Goal: Navigation & Orientation: Find specific page/section

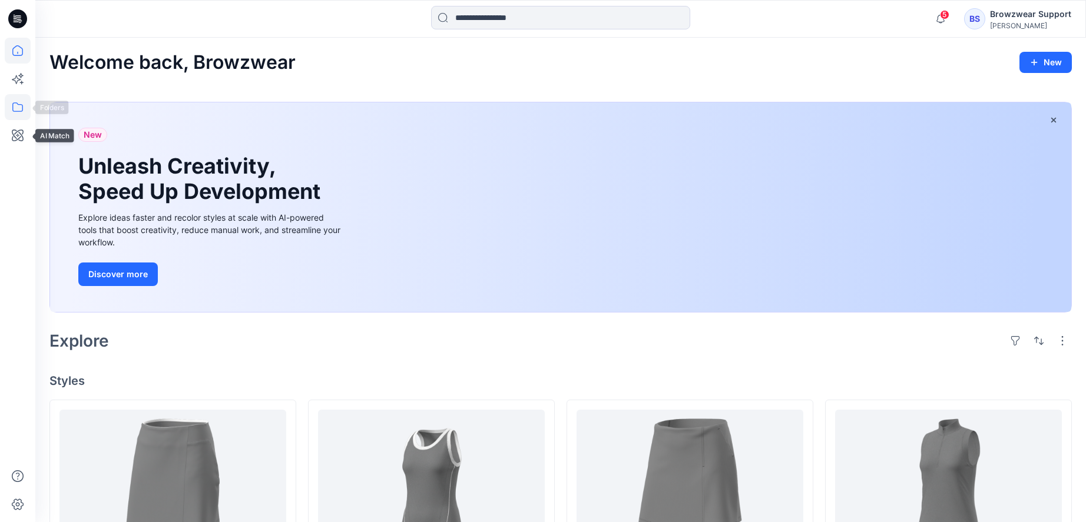
click at [16, 98] on icon at bounding box center [18, 107] width 26 height 26
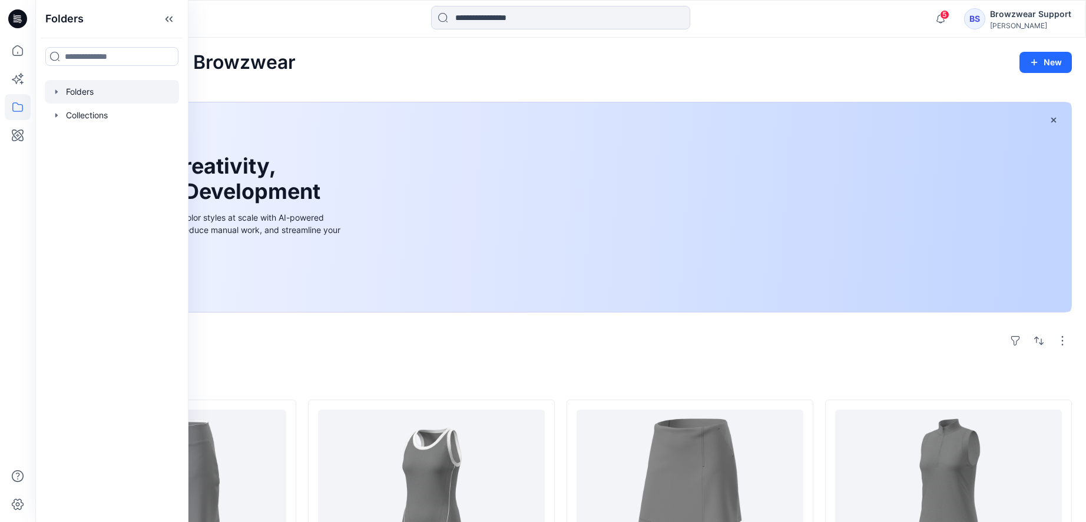
click at [58, 88] on icon "button" at bounding box center [56, 91] width 9 height 9
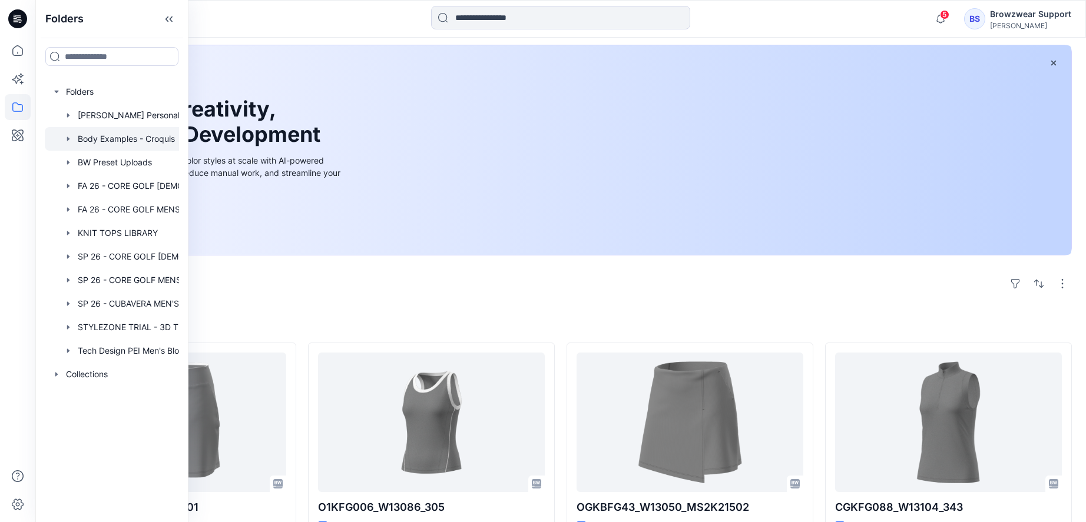
scroll to position [145, 0]
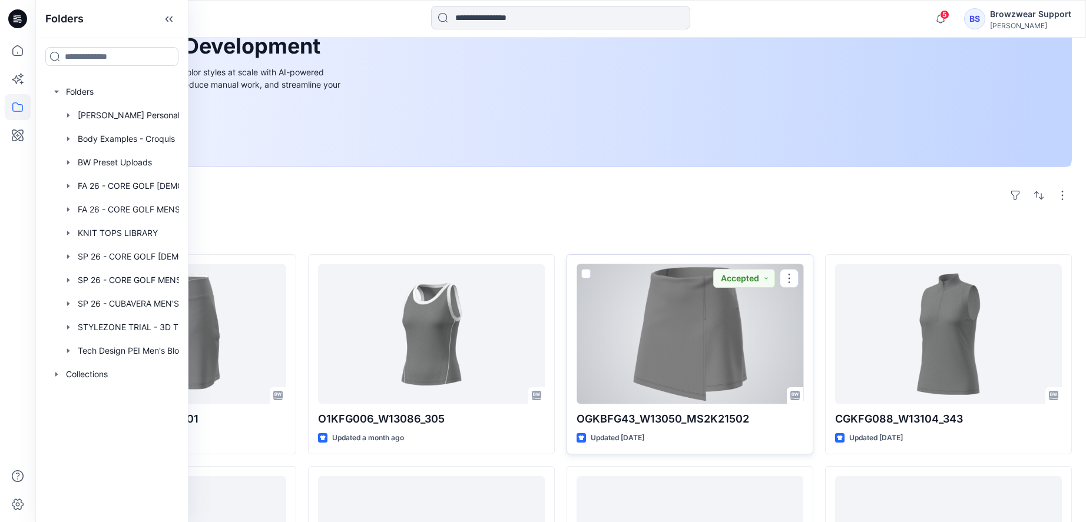
click at [686, 357] on div at bounding box center [690, 334] width 227 height 140
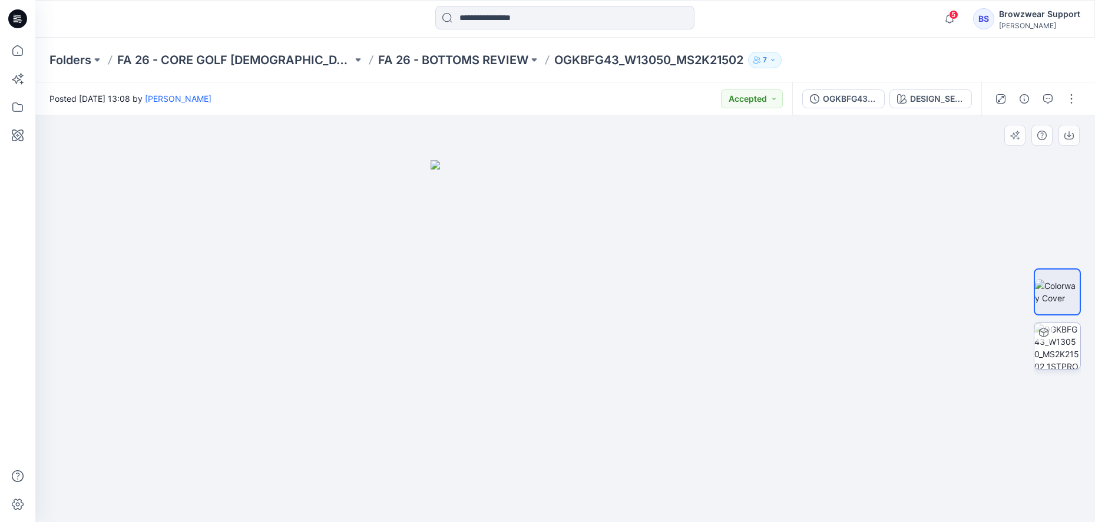
click at [1058, 357] on img at bounding box center [1057, 346] width 46 height 46
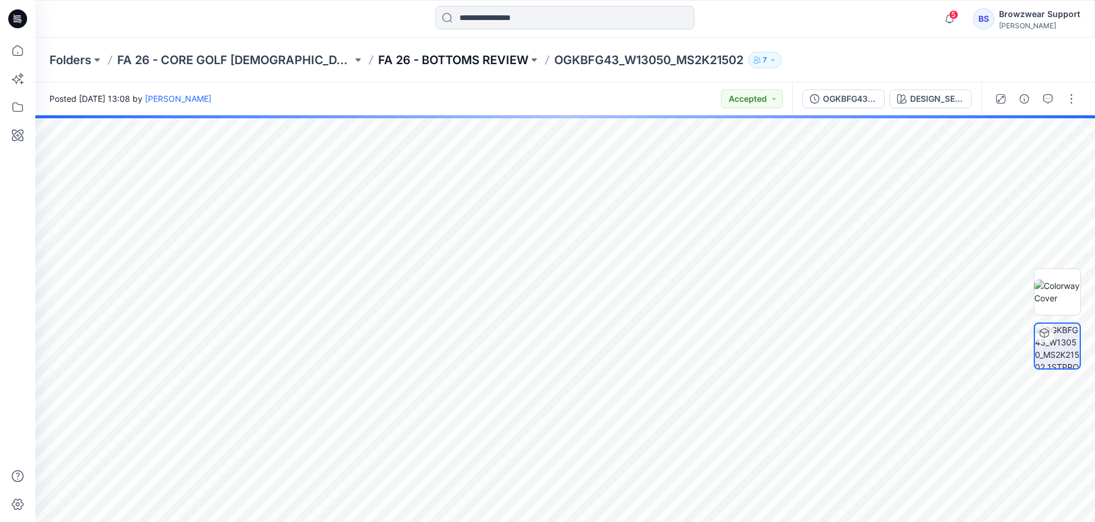
click at [392, 65] on p "FA 26 - BOTTOMS REVIEW" at bounding box center [453, 60] width 150 height 16
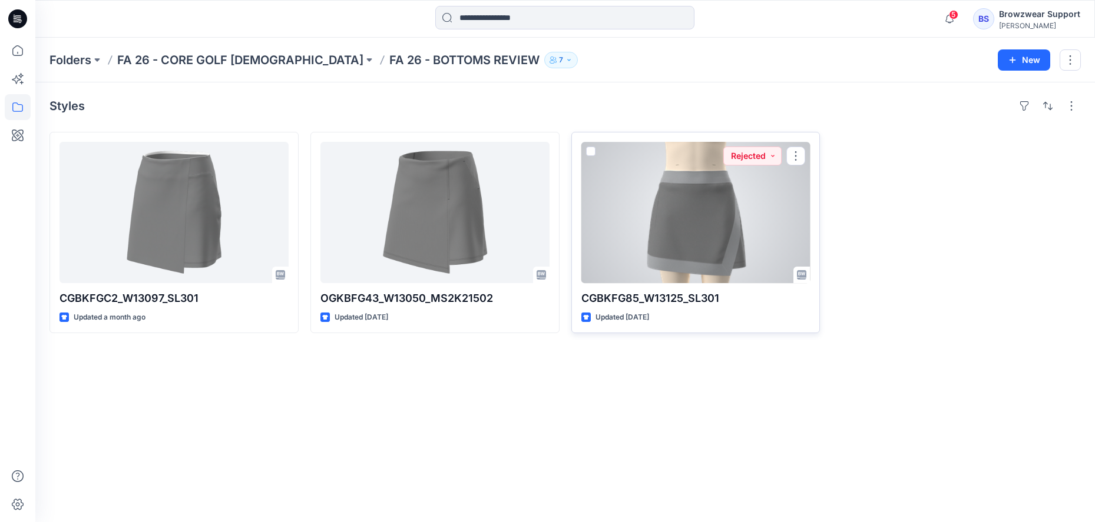
click at [747, 221] on div at bounding box center [695, 212] width 229 height 141
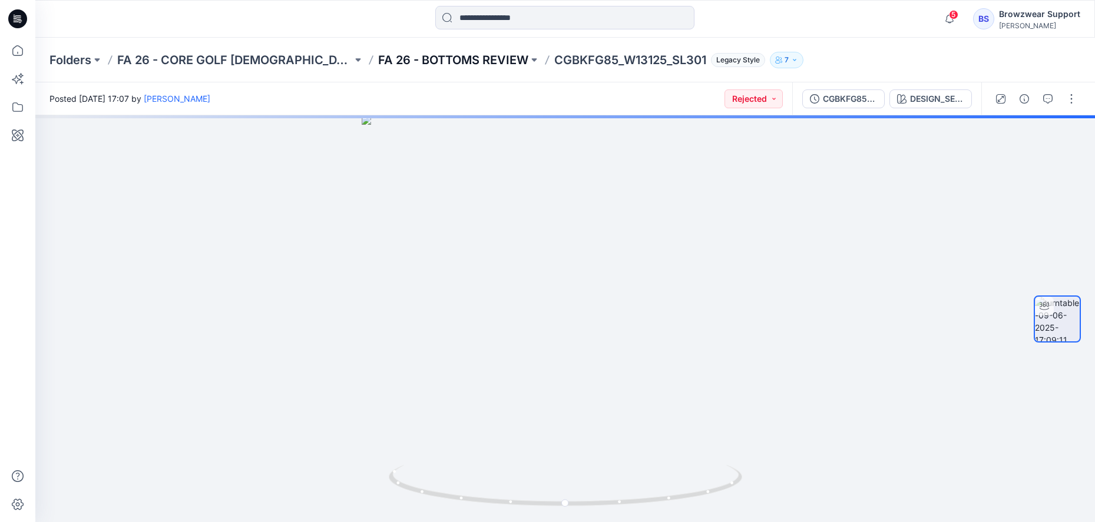
click at [378, 57] on p "FA 26 - BOTTOMS REVIEW" at bounding box center [453, 60] width 150 height 16
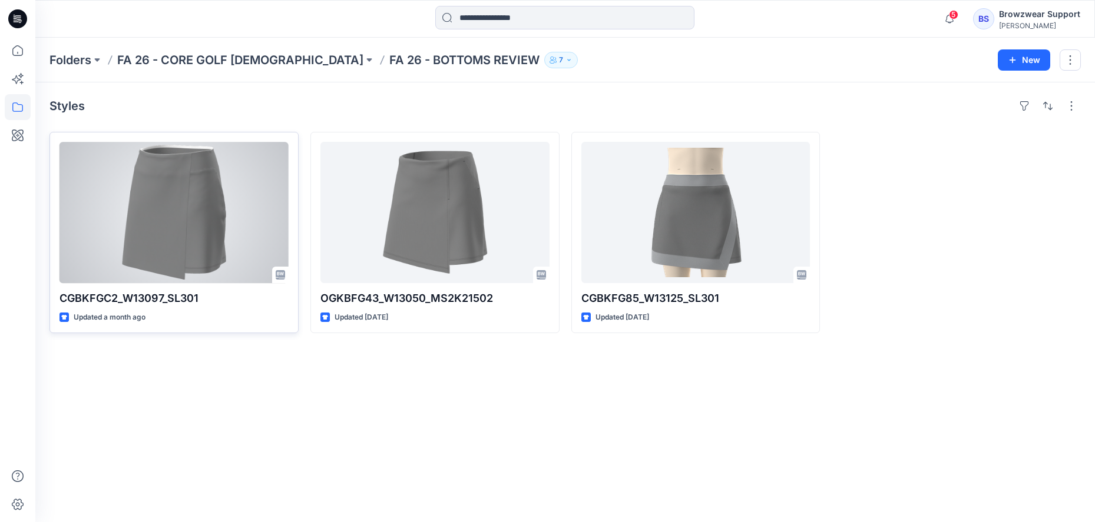
click at [175, 206] on div at bounding box center [173, 212] width 229 height 141
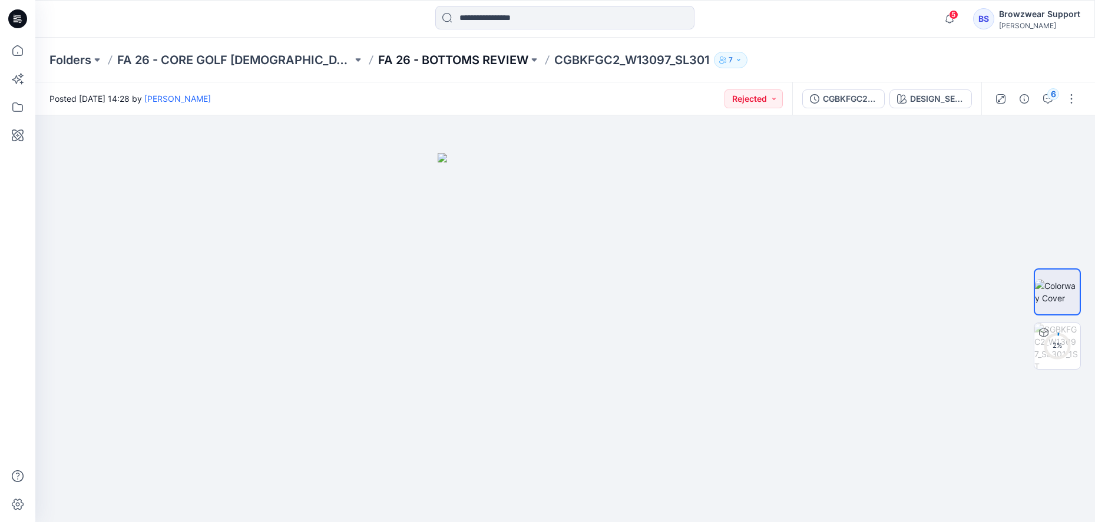
click at [402, 57] on p "FA 26 - BOTTOMS REVIEW" at bounding box center [453, 60] width 150 height 16
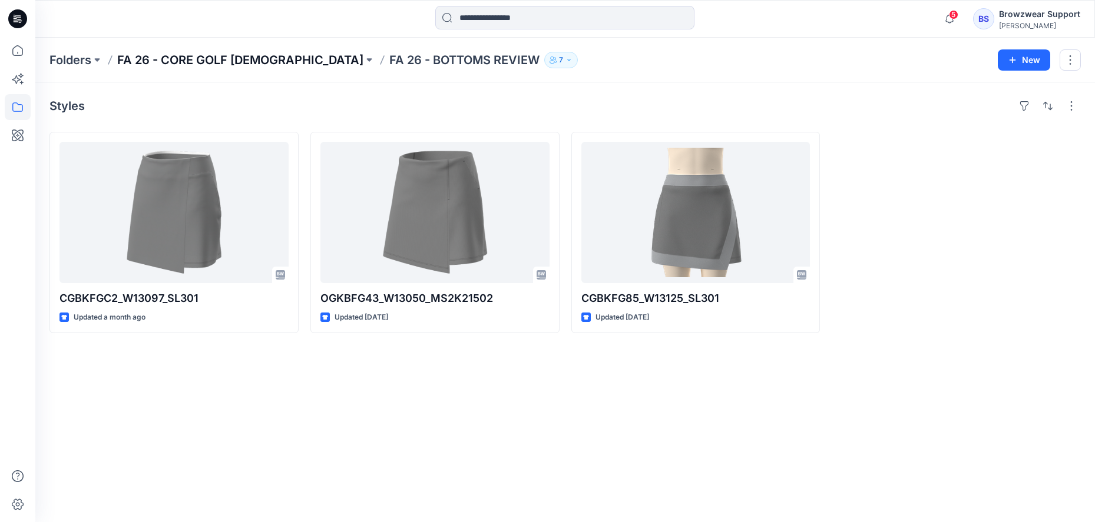
click at [239, 67] on p "FA 26 - CORE GOLF [DEMOGRAPHIC_DATA]" at bounding box center [240, 60] width 246 height 16
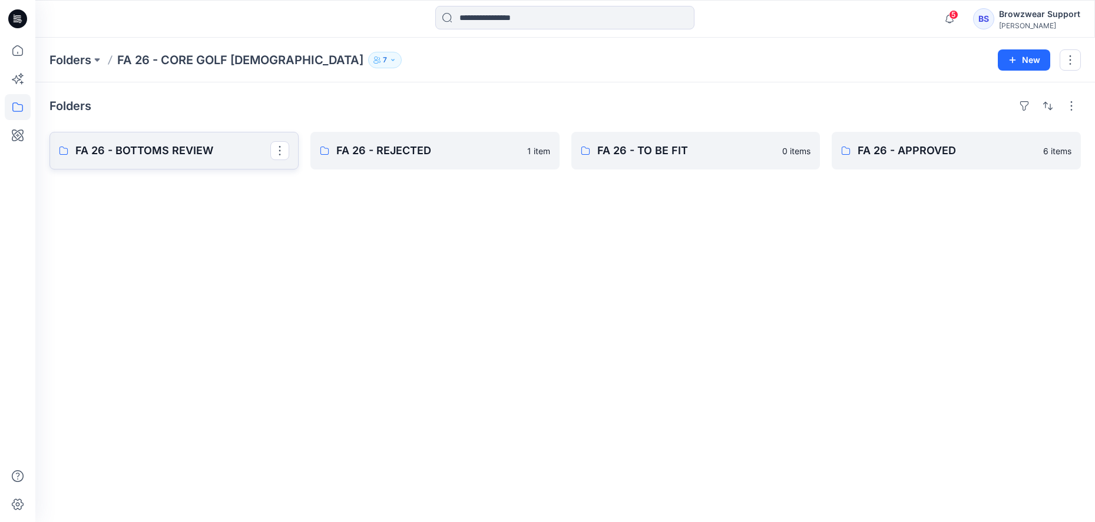
click at [216, 158] on p "FA 26 - BOTTOMS REVIEW" at bounding box center [172, 151] width 195 height 16
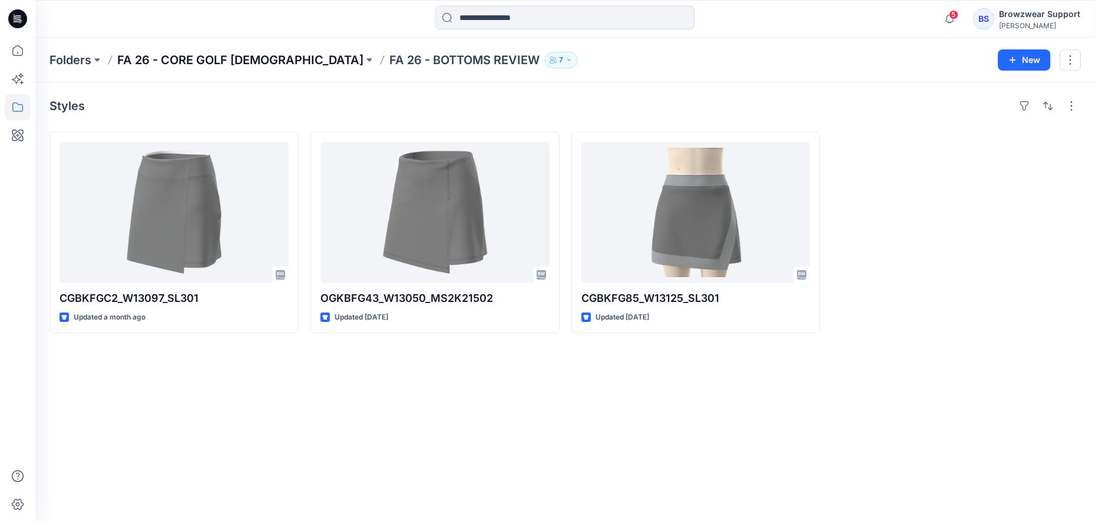
click at [180, 51] on div "Folders FA 26 - CORE GOLF [DEMOGRAPHIC_DATA] FA 26 - BOTTOMS REVIEW 7 New" at bounding box center [564, 60] width 1059 height 45
click at [178, 56] on p "FA 26 - CORE GOLF [DEMOGRAPHIC_DATA]" at bounding box center [240, 60] width 246 height 16
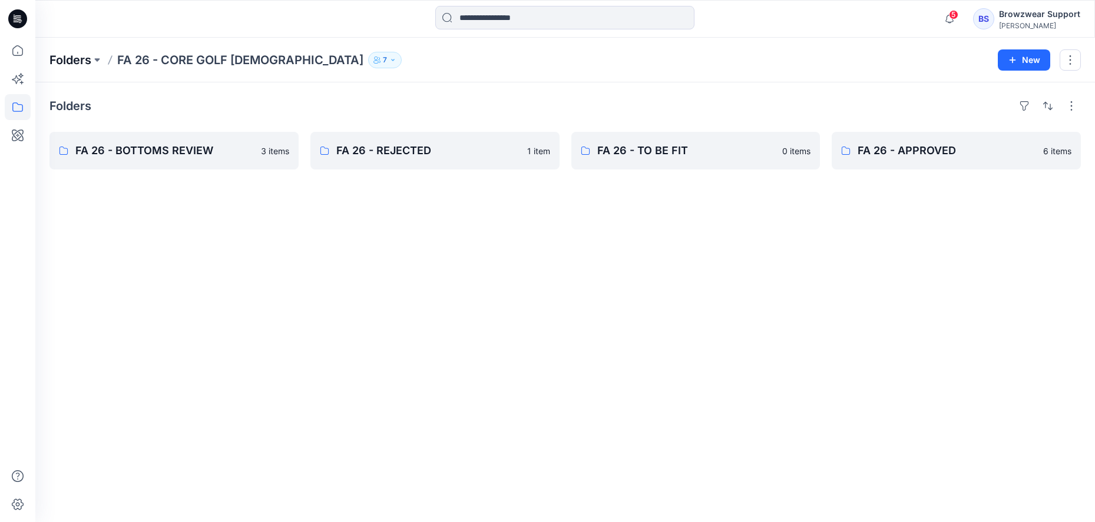
click at [68, 62] on p "Folders" at bounding box center [70, 60] width 42 height 16
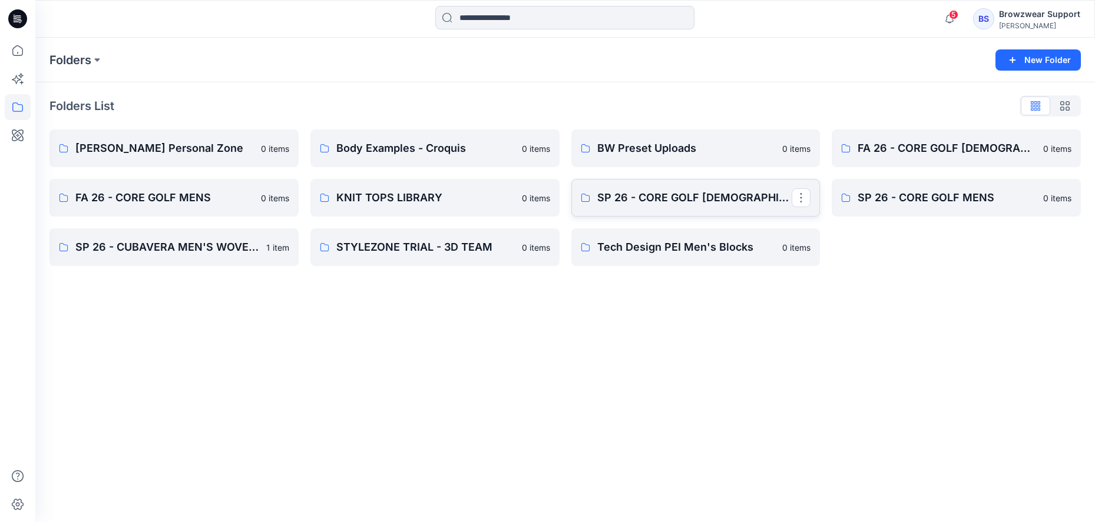
click at [648, 203] on p "SP 26 - CORE GOLF [DEMOGRAPHIC_DATA]" at bounding box center [694, 198] width 195 height 16
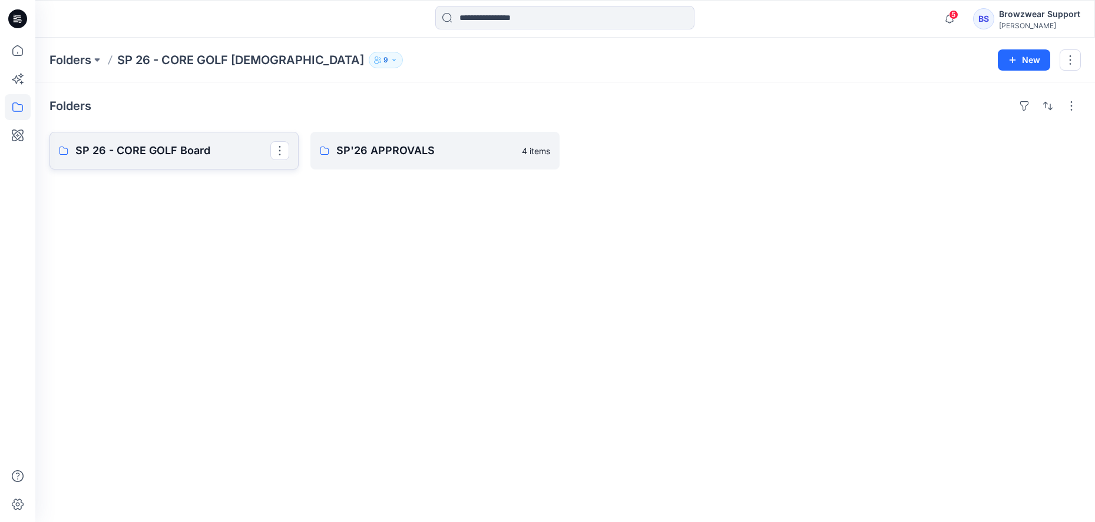
click at [198, 156] on p "SP 26 - CORE GOLF Board" at bounding box center [172, 151] width 195 height 16
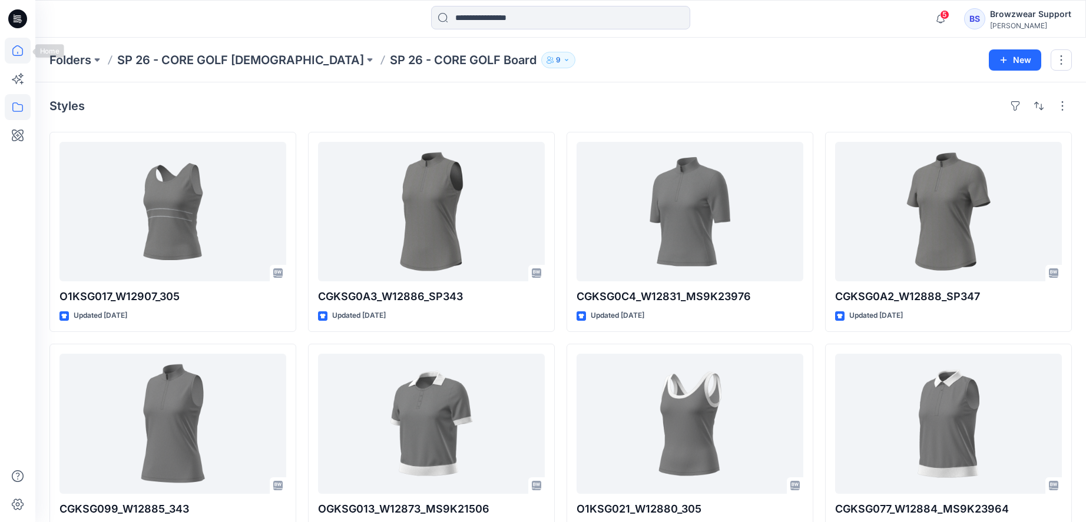
click at [16, 52] on icon at bounding box center [18, 51] width 26 height 26
